Goal: Information Seeking & Learning: Learn about a topic

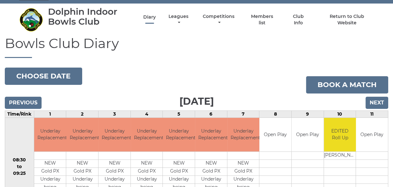
click at [150, 18] on link "Diary" at bounding box center [149, 17] width 12 height 6
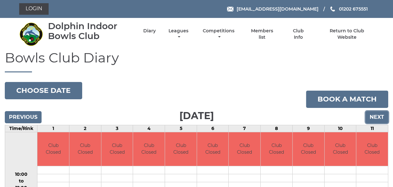
click at [375, 114] on input "Next" at bounding box center [376, 117] width 23 height 12
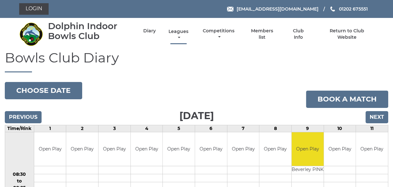
click at [179, 31] on link "Leagues" at bounding box center [178, 34] width 23 height 12
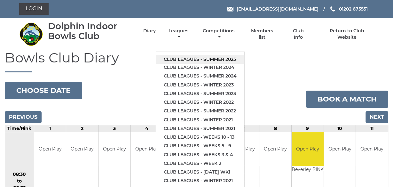
click at [190, 59] on link "Club leagues - Summer 2025" at bounding box center [200, 59] width 88 height 9
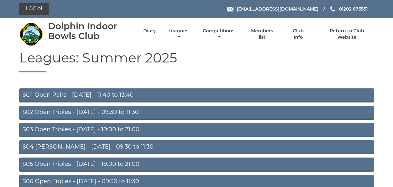
click at [91, 111] on link "S02 Open Triples - [DATE] - 09:30 to 11:30" at bounding box center [196, 112] width 355 height 14
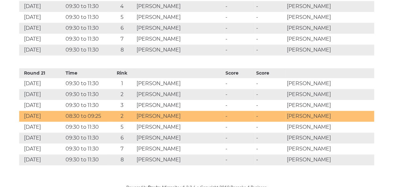
scroll to position [2509, 0]
